Goal: Transaction & Acquisition: Purchase product/service

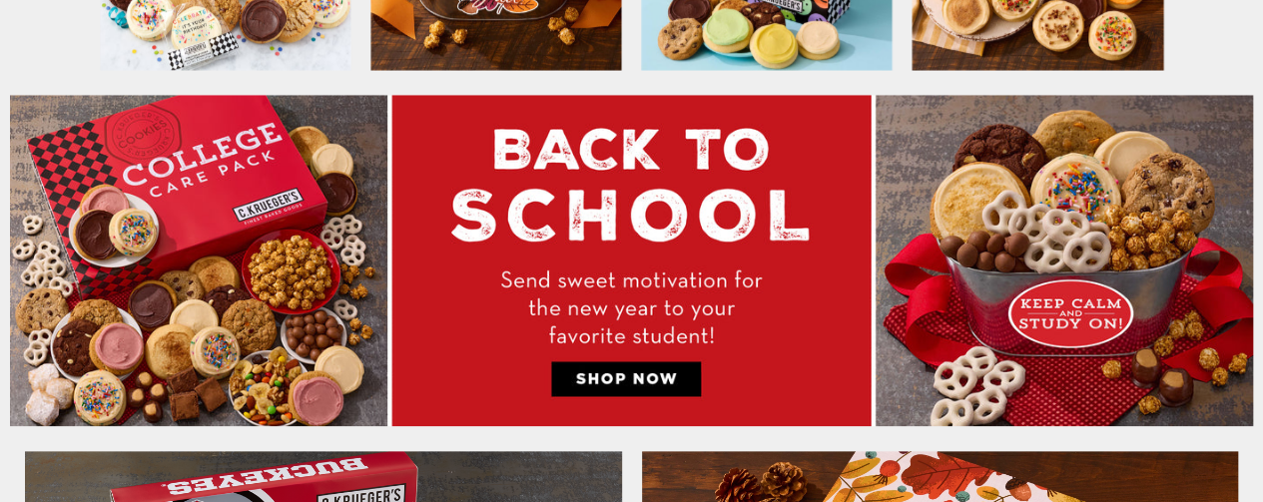
scroll to position [844, 0]
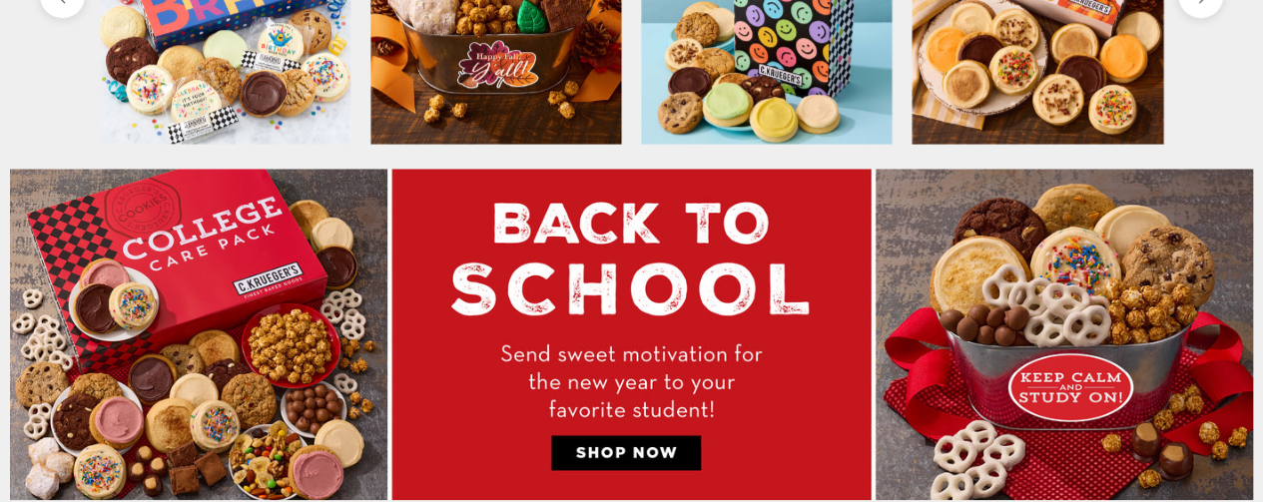
click at [300, 312] on img at bounding box center [631, 335] width 1243 height 332
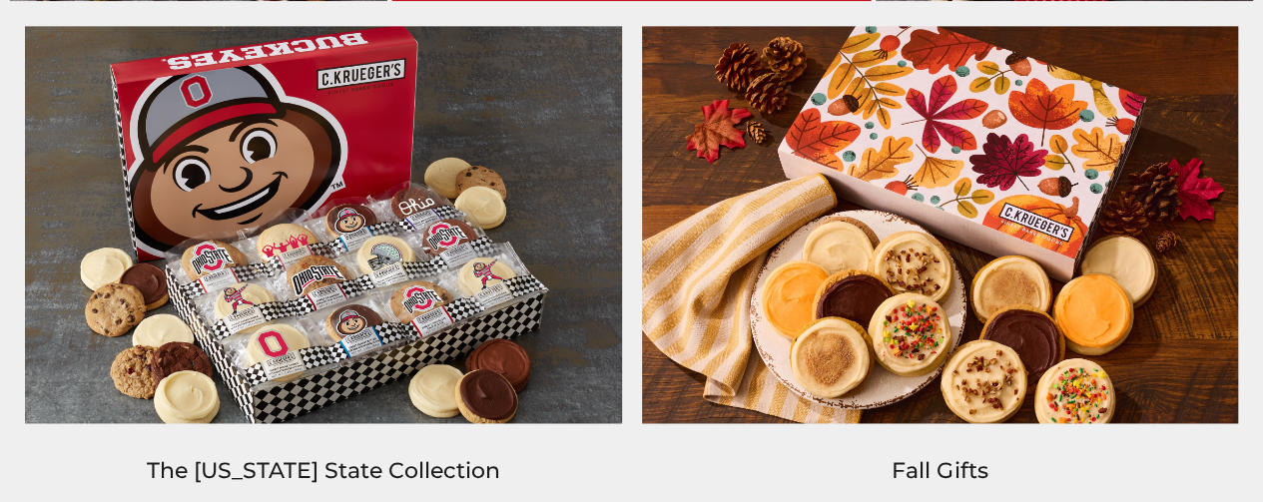
scroll to position [1442, 0]
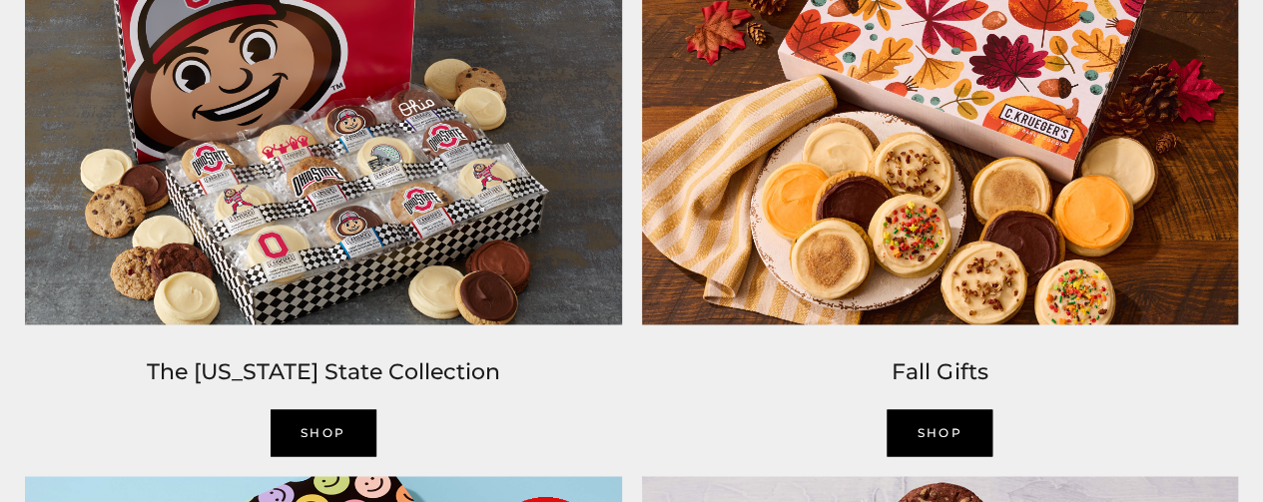
click at [340, 421] on link "SHOP" at bounding box center [324, 432] width 106 height 47
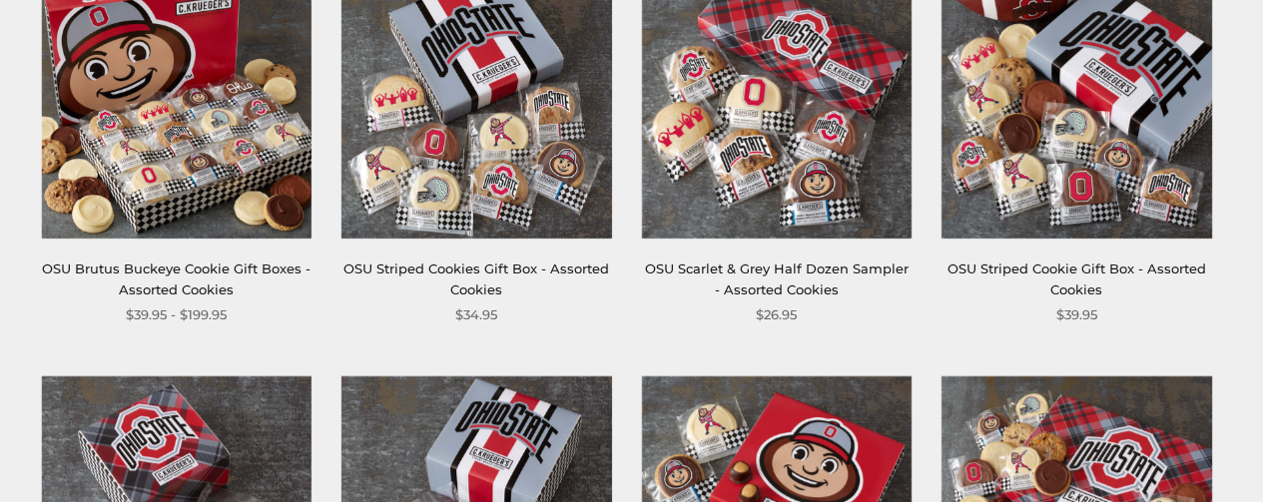
scroll to position [473, 0]
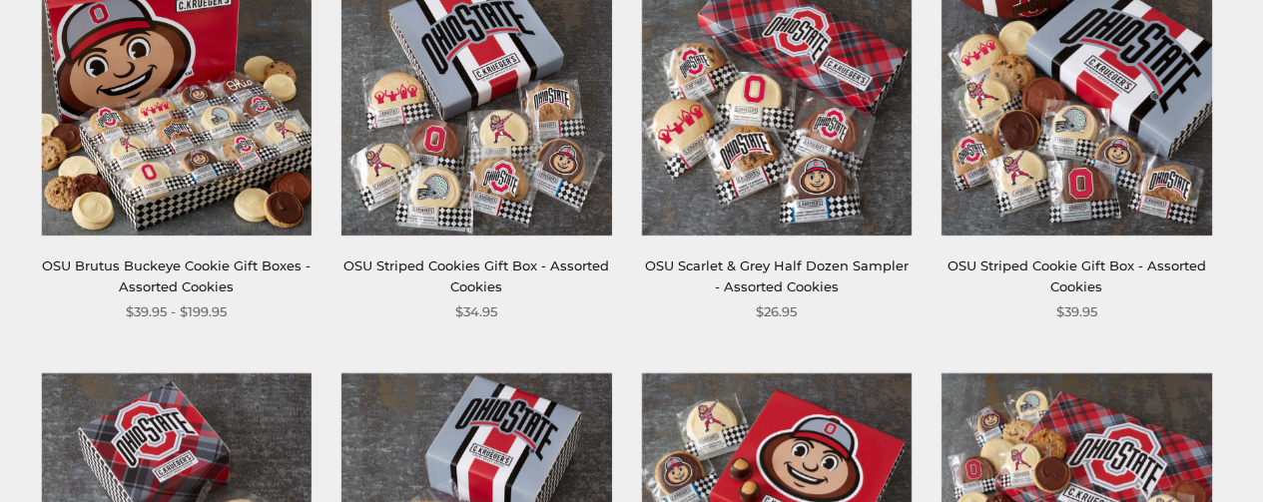
click at [198, 167] on img at bounding box center [177, 100] width 270 height 270
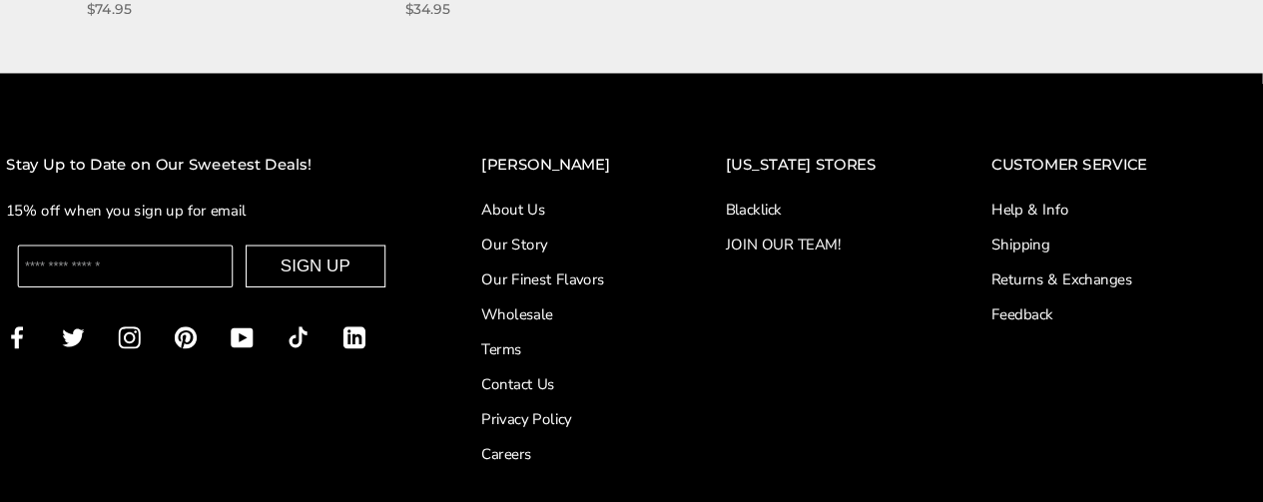
scroll to position [1735, 0]
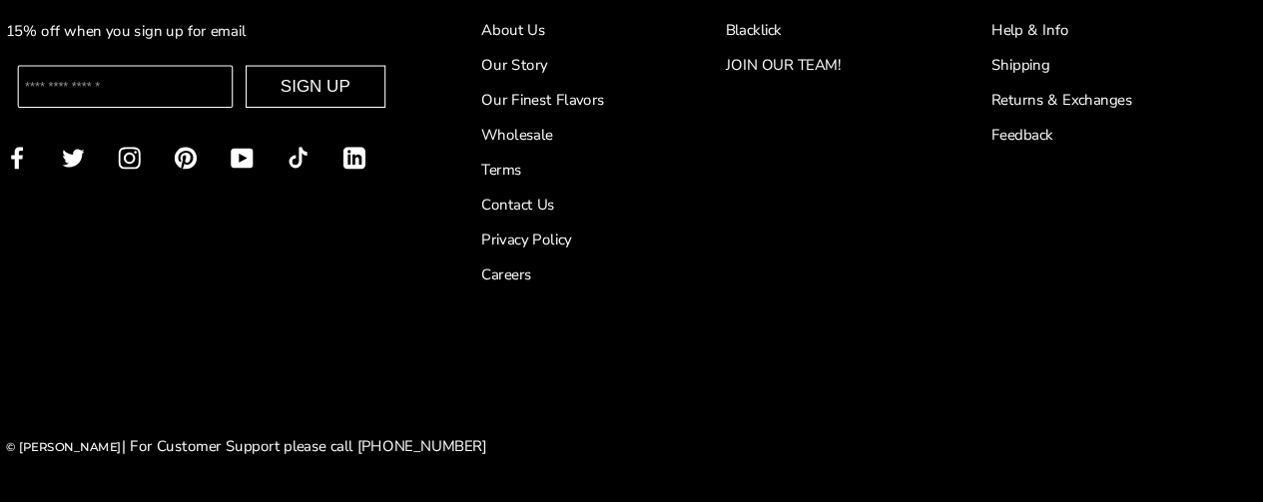
click at [1043, 156] on link "Feedback" at bounding box center [1096, 155] width 176 height 21
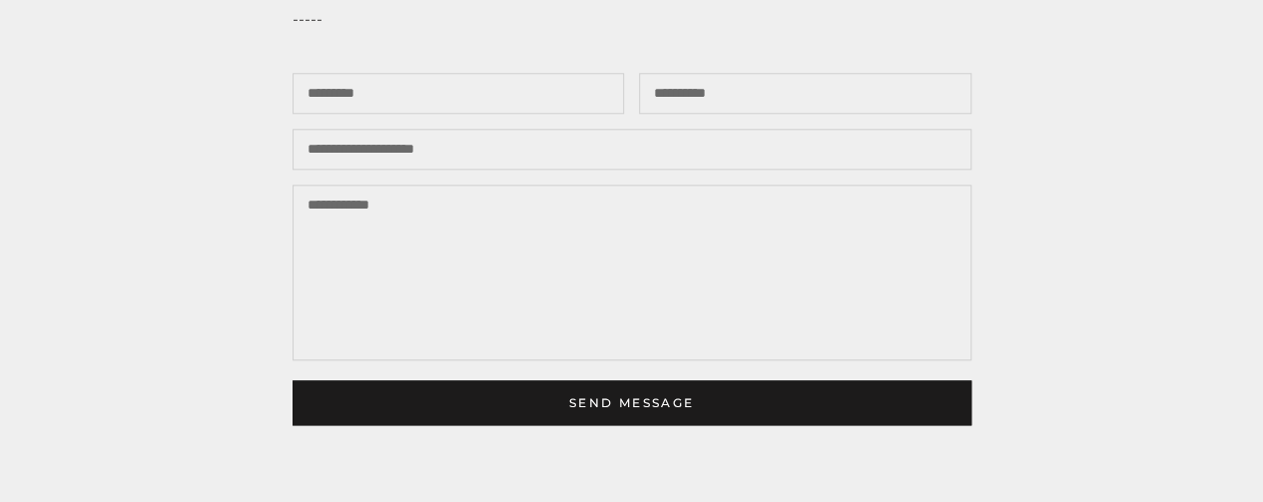
scroll to position [999, 0]
